Goal: Information Seeking & Learning: Learn about a topic

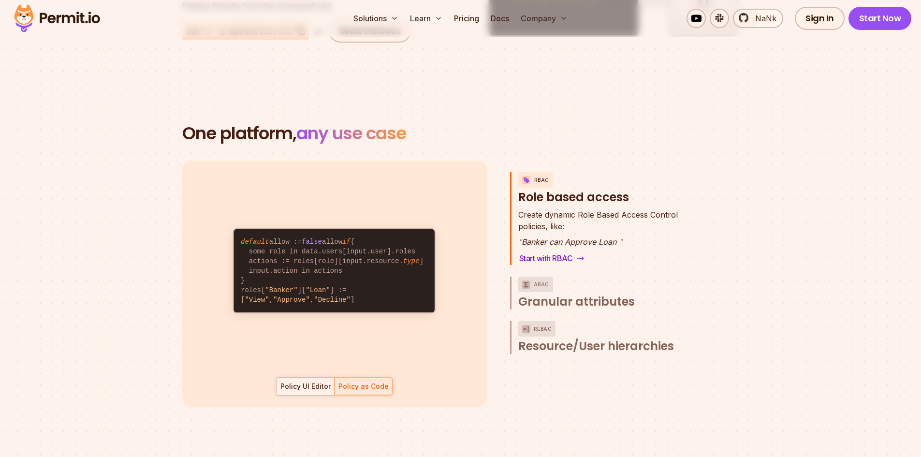
click at [306, 381] on div "Policy UI Editor" at bounding box center [305, 386] width 50 height 10
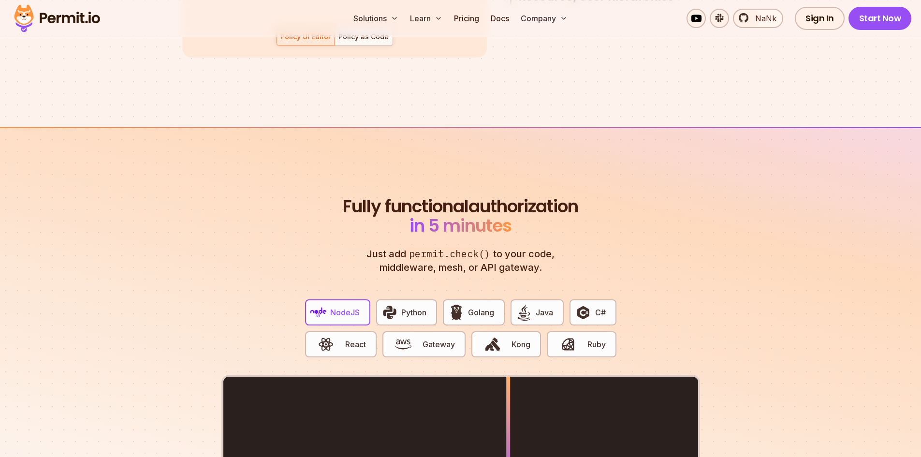
scroll to position [1752, 0]
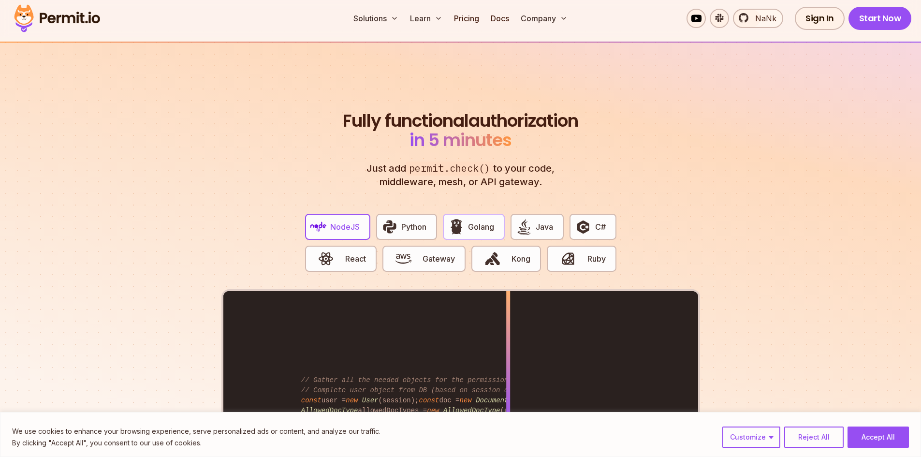
click at [473, 221] on span "Golang" at bounding box center [481, 227] width 26 height 12
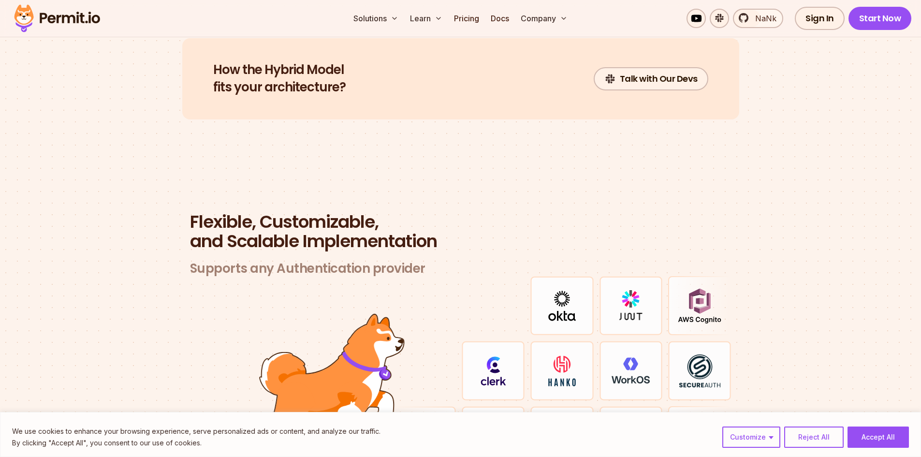
scroll to position [2767, 0]
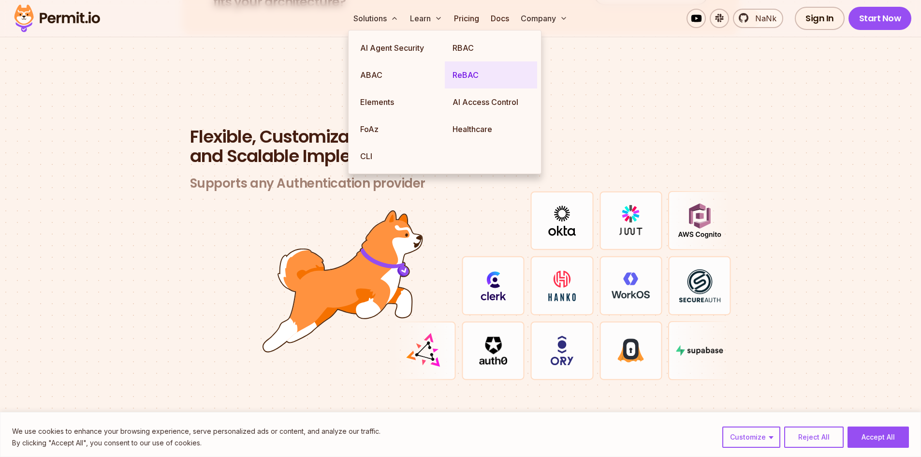
click at [454, 80] on link "ReBAC" at bounding box center [491, 74] width 92 height 27
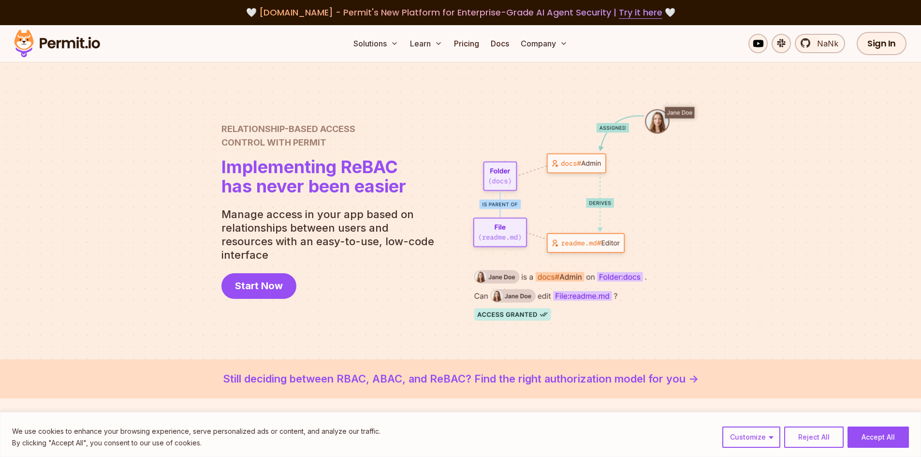
scroll to position [48, 0]
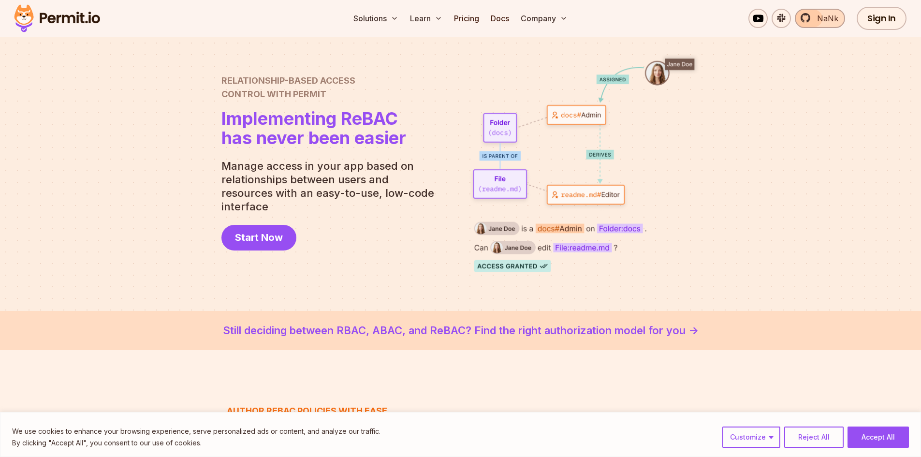
click at [813, 17] on span "NaNk" at bounding box center [824, 19] width 27 height 12
click at [468, 19] on link "Pricing" at bounding box center [466, 18] width 33 height 19
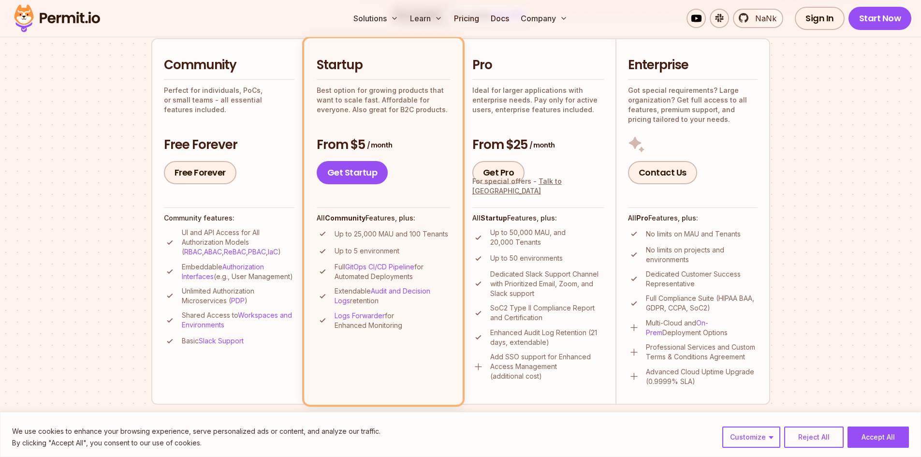
scroll to position [204, 0]
